Goal: Task Accomplishment & Management: Manage account settings

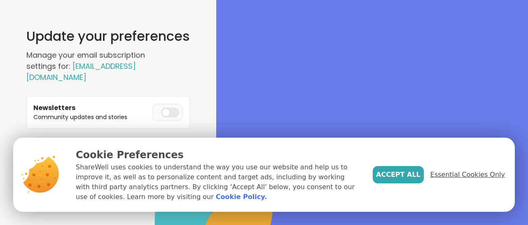
click at [463, 171] on span "Essential Cookies Only" at bounding box center [467, 175] width 75 height 10
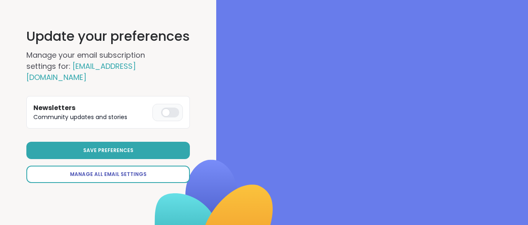
click at [111, 170] on span "Manage All Email Settings" at bounding box center [108, 173] width 77 height 7
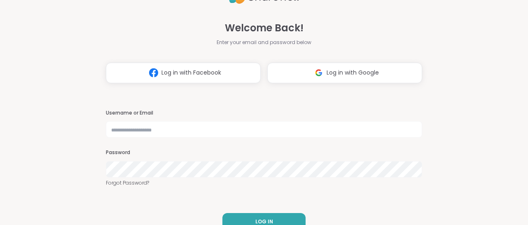
scroll to position [16, 0]
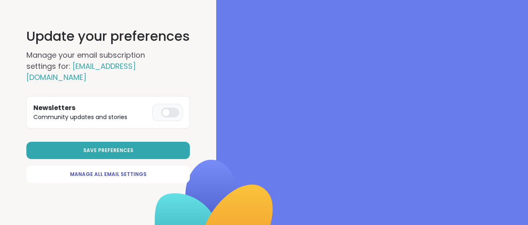
click at [174, 107] on div at bounding box center [170, 112] width 18 height 10
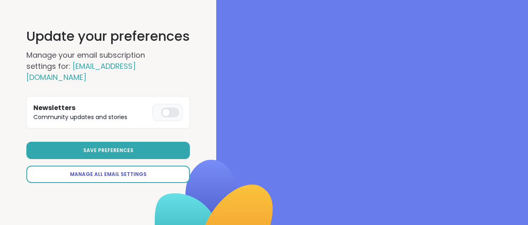
drag, startPoint x: 87, startPoint y: 138, endPoint x: 123, endPoint y: 160, distance: 42.5
click at [123, 160] on div "Save Preferences Manage All Email Settings" at bounding box center [107, 162] width 163 height 41
click at [123, 170] on span "Manage All Email Settings" at bounding box center [108, 173] width 77 height 7
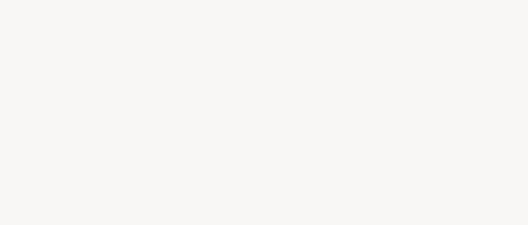
click at [123, 160] on div at bounding box center [264, 112] width 528 height 225
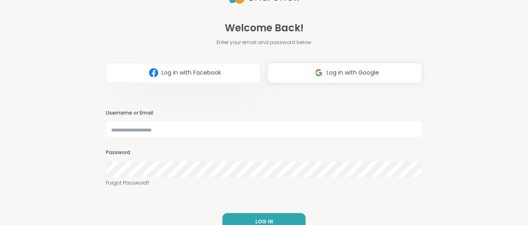
scroll to position [16, 0]
